Goal: Task Accomplishment & Management: Manage account settings

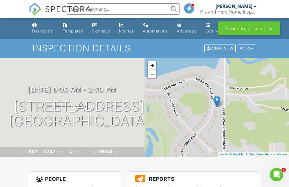
click at [43, 30] on div "Dashboard" at bounding box center [42, 31] width 21 height 5
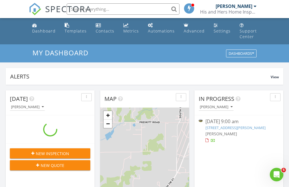
scroll to position [514, 290]
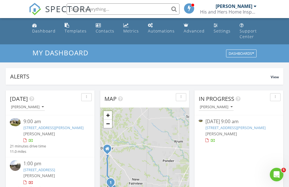
click at [50, 125] on link "[STREET_ADDRESS][PERSON_NAME]" at bounding box center [53, 127] width 60 height 5
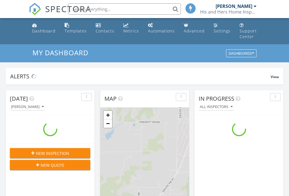
scroll to position [514, 290]
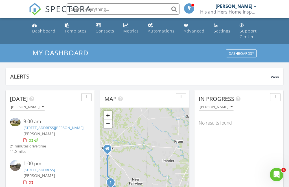
click at [44, 30] on div "Dashboard" at bounding box center [43, 30] width 23 height 5
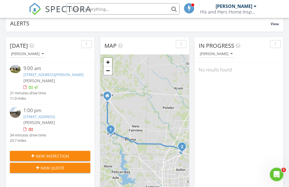
scroll to position [53, 0]
click at [63, 159] on span "New Inspection" at bounding box center [52, 156] width 33 height 6
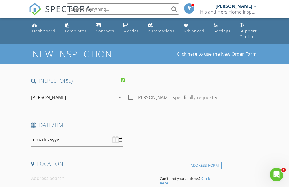
click at [80, 140] on input "datetime-local" at bounding box center [77, 140] width 92 height 14
type input "[DATE]T09:00"
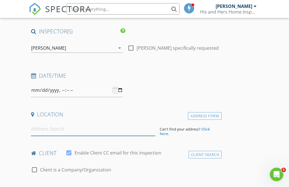
click at [86, 134] on input at bounding box center [93, 129] width 124 height 14
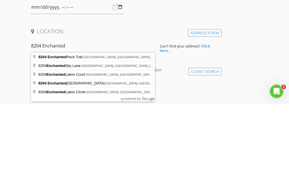
type input "8204 Enchanted Rock Trail, Denton, TX, USA"
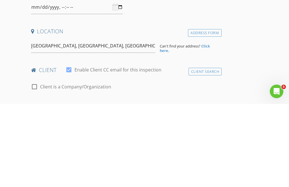
scroll to position [132, 0]
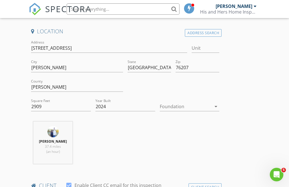
click at [182, 109] on div at bounding box center [186, 106] width 52 height 9
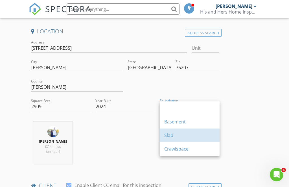
click at [172, 138] on div "Slab" at bounding box center [189, 135] width 51 height 7
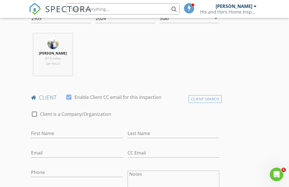
scroll to position [221, 0]
click at [93, 138] on input "First Name" at bounding box center [77, 133] width 92 height 9
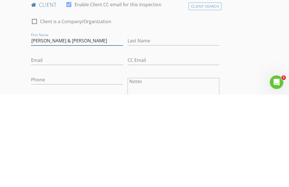
type input "Rick & Jamie"
click at [159, 129] on input "Last Name" at bounding box center [174, 133] width 92 height 9
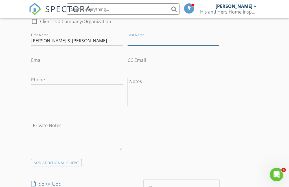
click at [157, 45] on input "Last Name" at bounding box center [174, 40] width 92 height 9
type input "Gatto"
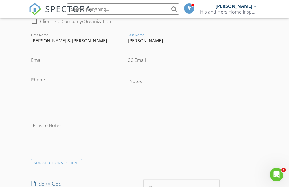
click at [66, 64] on input "Email" at bounding box center [77, 60] width 92 height 9
type input "Jamie@benplumbing.com"
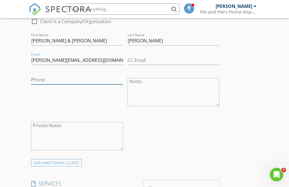
click at [92, 84] on input "Phone" at bounding box center [77, 79] width 92 height 9
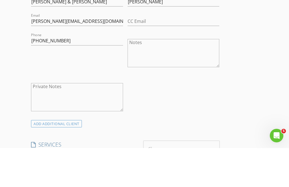
scroll to position [352, 0]
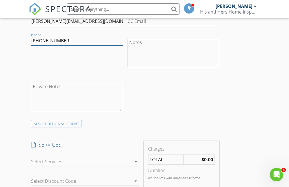
type input "214-243-5076"
click at [131, 165] on div "arrow_drop_down" at bounding box center [135, 161] width 8 height 7
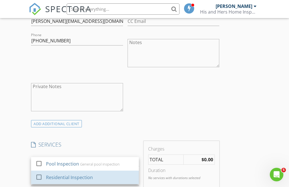
click at [96, 183] on div "Residential Inspection" at bounding box center [90, 177] width 88 height 11
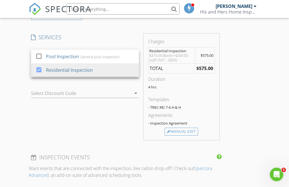
click at [255, 109] on div "INSPECTOR(S) check_box Russell Richardson PRIMARY Russell Richardson arrow_drop…" at bounding box center [144, 85] width 231 height 935
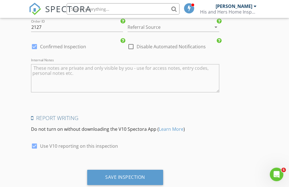
scroll to position [822, 0]
click at [138, 180] on div "Save Inspection" at bounding box center [125, 178] width 40 height 6
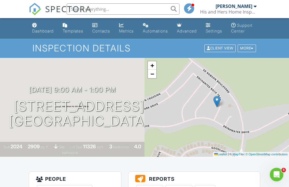
click at [40, 30] on div "Dashboard" at bounding box center [42, 31] width 21 height 5
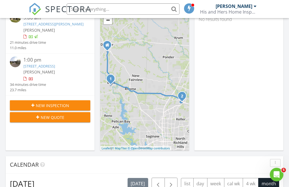
scroll to position [104, 0]
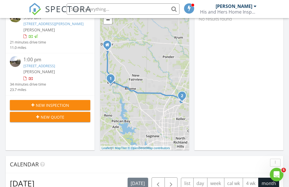
click at [70, 108] on div "New Inspection" at bounding box center [49, 105] width 71 height 6
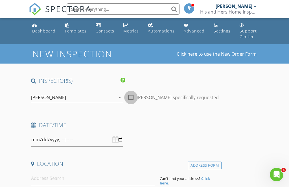
click at [131, 99] on div at bounding box center [131, 98] width 10 height 10
checkbox input "true"
click at [110, 141] on input "datetime-local" at bounding box center [77, 140] width 92 height 14
type input "[DATE]T09:00"
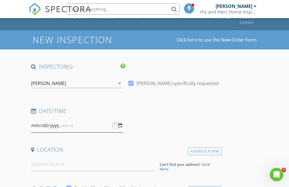
scroll to position [25, 0]
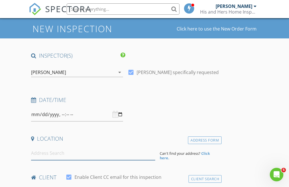
click at [85, 158] on input at bounding box center [93, 153] width 124 height 14
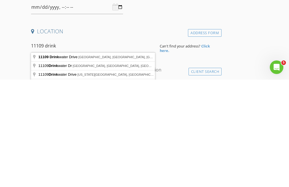
type input "11109 Drinkwater Drive, Denton, TX, USA"
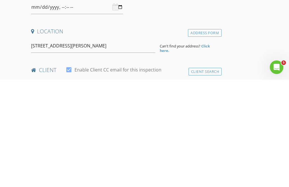
scroll to position [132, 0]
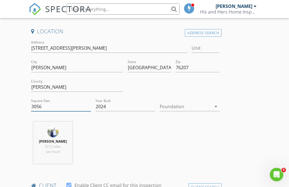
click at [52, 104] on input "3056" at bounding box center [61, 106] width 60 height 9
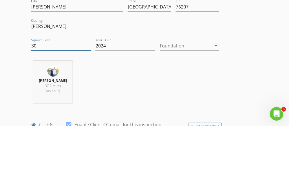
type input "3"
type input "2800"
click at [183, 102] on div at bounding box center [186, 106] width 52 height 9
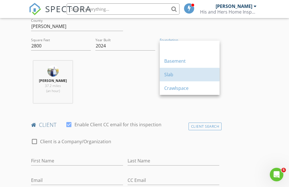
click at [173, 75] on div "Slab" at bounding box center [189, 74] width 51 height 7
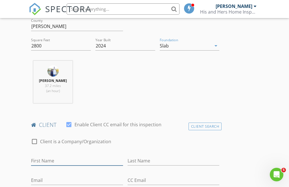
click at [86, 164] on input "First Name" at bounding box center [77, 160] width 92 height 9
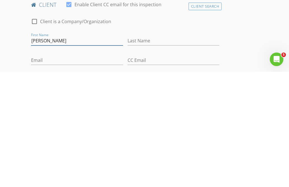
type input "Christy"
click at [160, 151] on input "Last Name" at bounding box center [174, 155] width 92 height 9
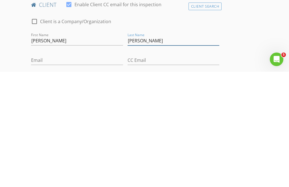
type input "Peebles"
click at [74, 171] on input "Email" at bounding box center [77, 175] width 92 height 9
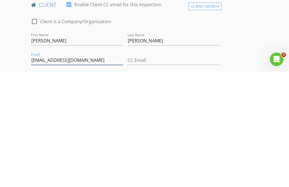
type input "Peechri@gmail.com"
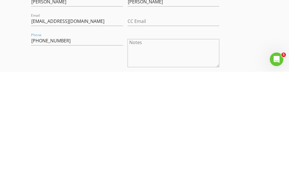
scroll to position [352, 0]
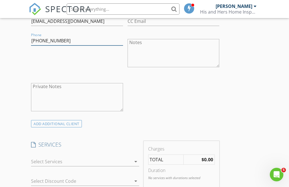
type input "817-307-9947"
click at [131, 166] on div at bounding box center [81, 161] width 100 height 9
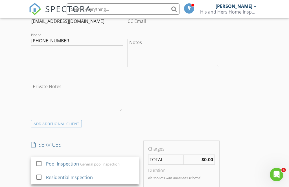
click at [105, 183] on div "Residential Inspection" at bounding box center [90, 177] width 88 height 11
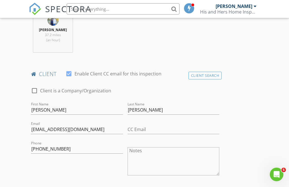
scroll to position [245, 0]
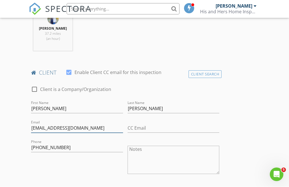
click at [72, 132] on input "Peechri@gmail.com" at bounding box center [77, 128] width 92 height 9
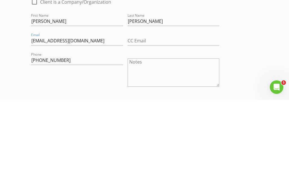
scroll to position [333, 0]
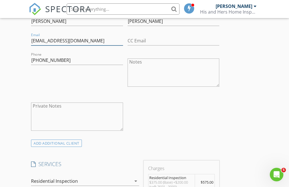
type input "Peebchri@gmail.com"
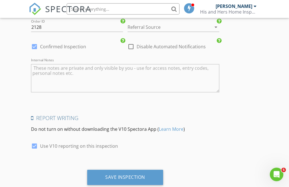
scroll to position [822, 0]
click at [134, 179] on div "Save Inspection" at bounding box center [125, 178] width 40 height 6
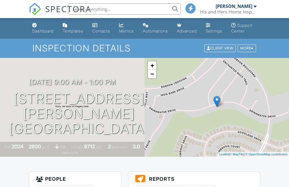
click at [50, 32] on div "Dashboard" at bounding box center [42, 31] width 21 height 5
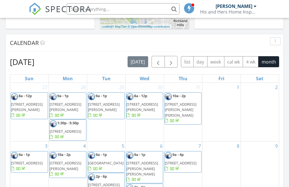
scroll to position [225, 0]
click at [174, 64] on span "button" at bounding box center [171, 62] width 7 height 7
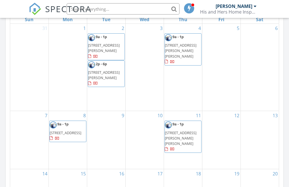
scroll to position [275, 0]
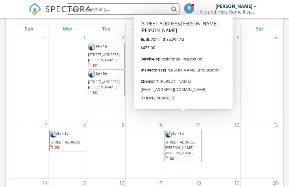
click at [188, 140] on span "[STREET_ADDRESS][PERSON_NAME][PERSON_NAME]" at bounding box center [181, 148] width 32 height 16
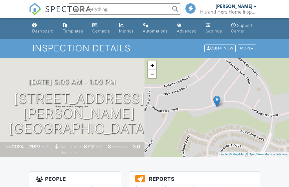
click at [247, 52] on div "More" at bounding box center [247, 49] width 18 height 8
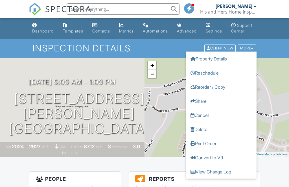
click at [204, 121] on link "Cancel" at bounding box center [221, 115] width 71 height 14
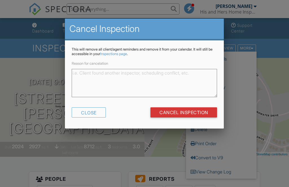
click at [142, 77] on textarea "Reason for cancelation" at bounding box center [144, 83] width 145 height 28
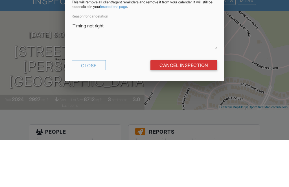
type textarea "Timing not right"
click at [183, 107] on input "Cancel Inspection" at bounding box center [184, 112] width 67 height 10
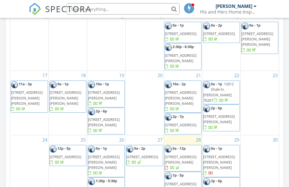
scroll to position [316, 0]
